Goal: Task Accomplishment & Management: Use online tool/utility

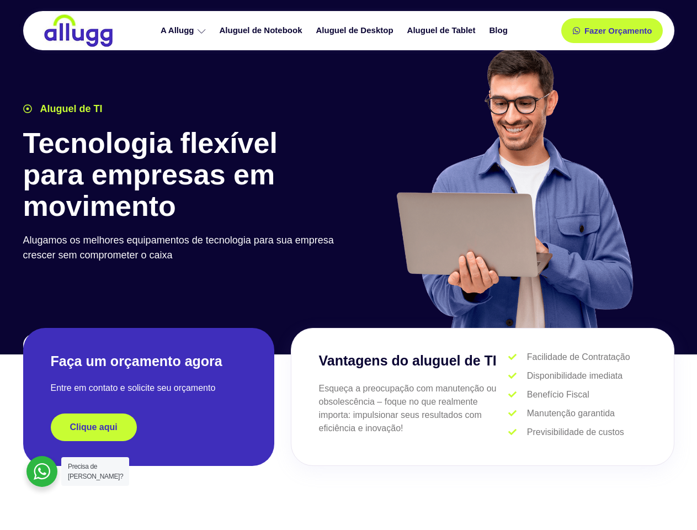
click at [349, 265] on div at bounding box center [514, 193] width 331 height 304
click at [612, 30] on span "Fazer Orçamento" at bounding box center [617, 31] width 61 height 8
click at [576, 30] on icon at bounding box center [580, 31] width 8 height 8
click at [618, 30] on span "Fazer Orçamento" at bounding box center [617, 31] width 61 height 8
click at [148, 427] on div "Clique aqui" at bounding box center [149, 427] width 196 height 28
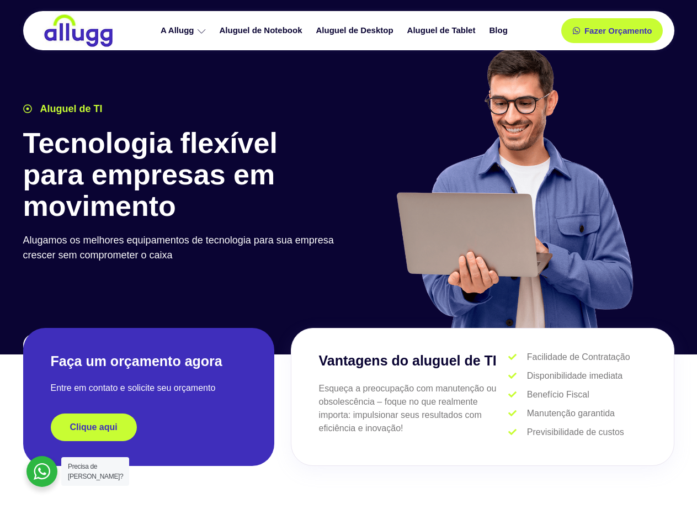
click at [148, 427] on div "Clique aqui" at bounding box center [149, 427] width 196 height 28
click at [94, 427] on span "Clique aqui" at bounding box center [93, 427] width 47 height 9
click at [42, 471] on div at bounding box center [41, 471] width 31 height 31
click at [95, 471] on span "Precisa de [PERSON_NAME]?" at bounding box center [95, 472] width 55 height 18
